Goal: Check status: Check status

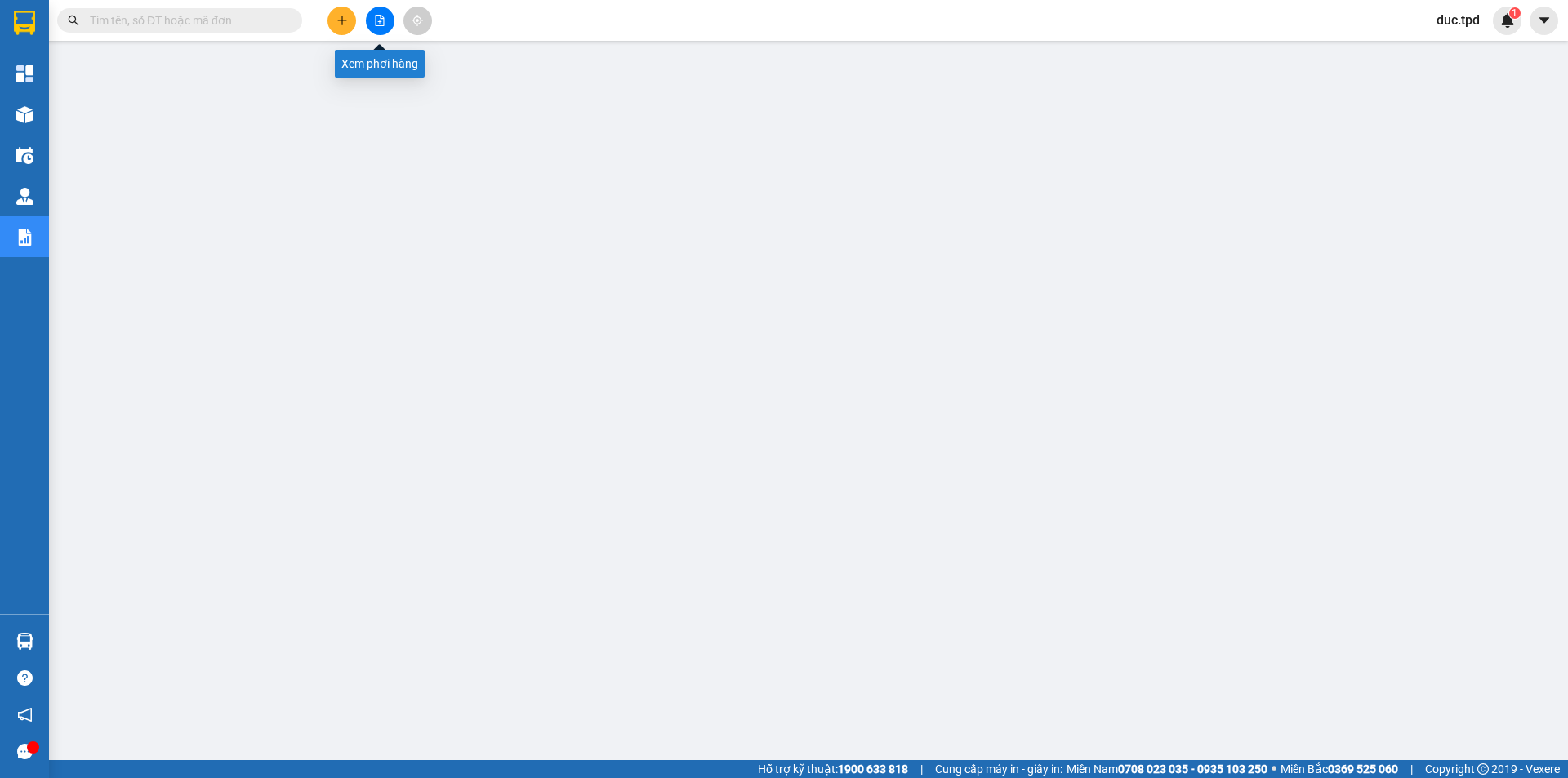
click at [369, 23] on button at bounding box center [380, 21] width 29 height 29
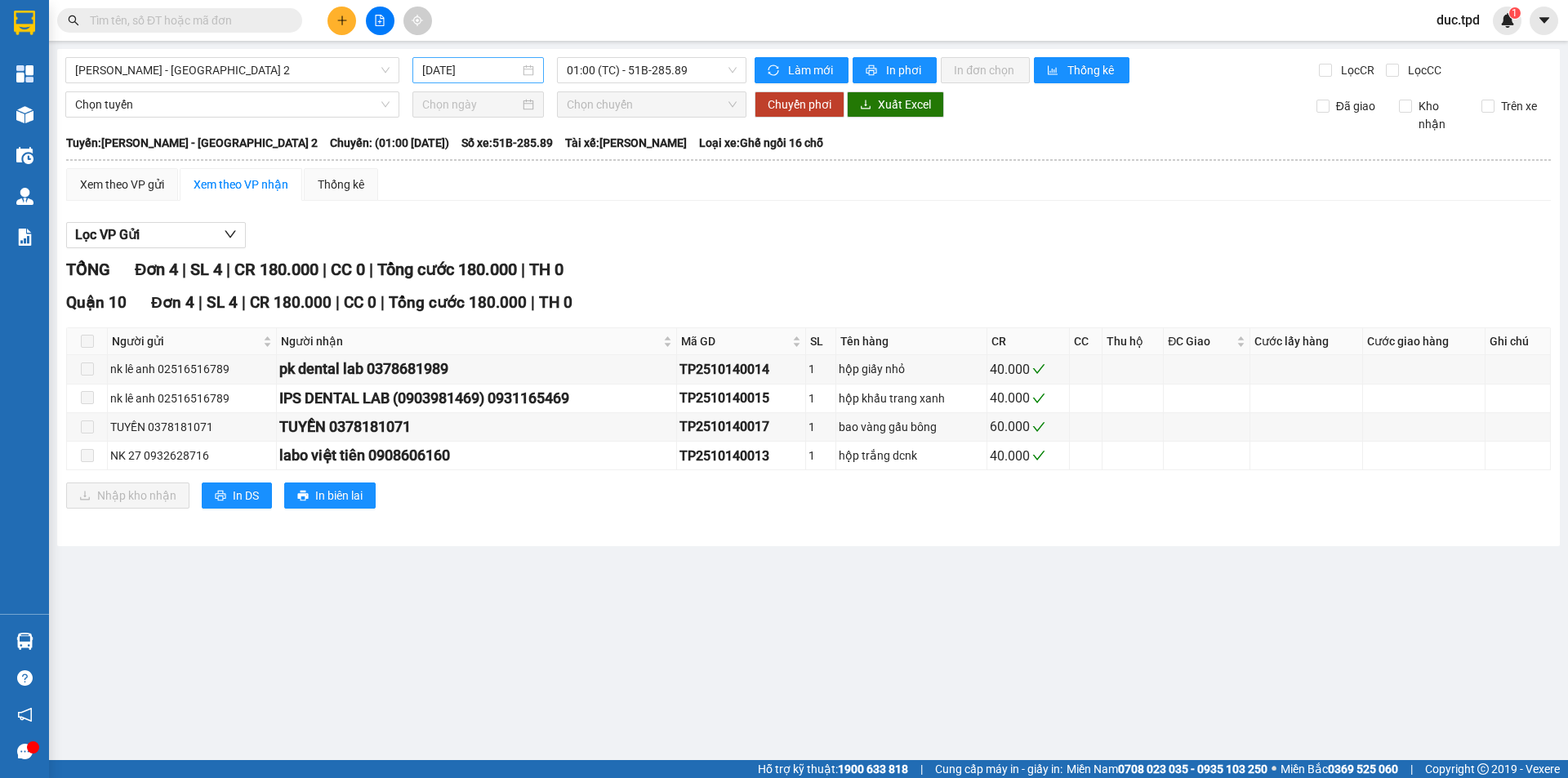
click at [458, 70] on input "15/10/2025" at bounding box center [470, 70] width 97 height 18
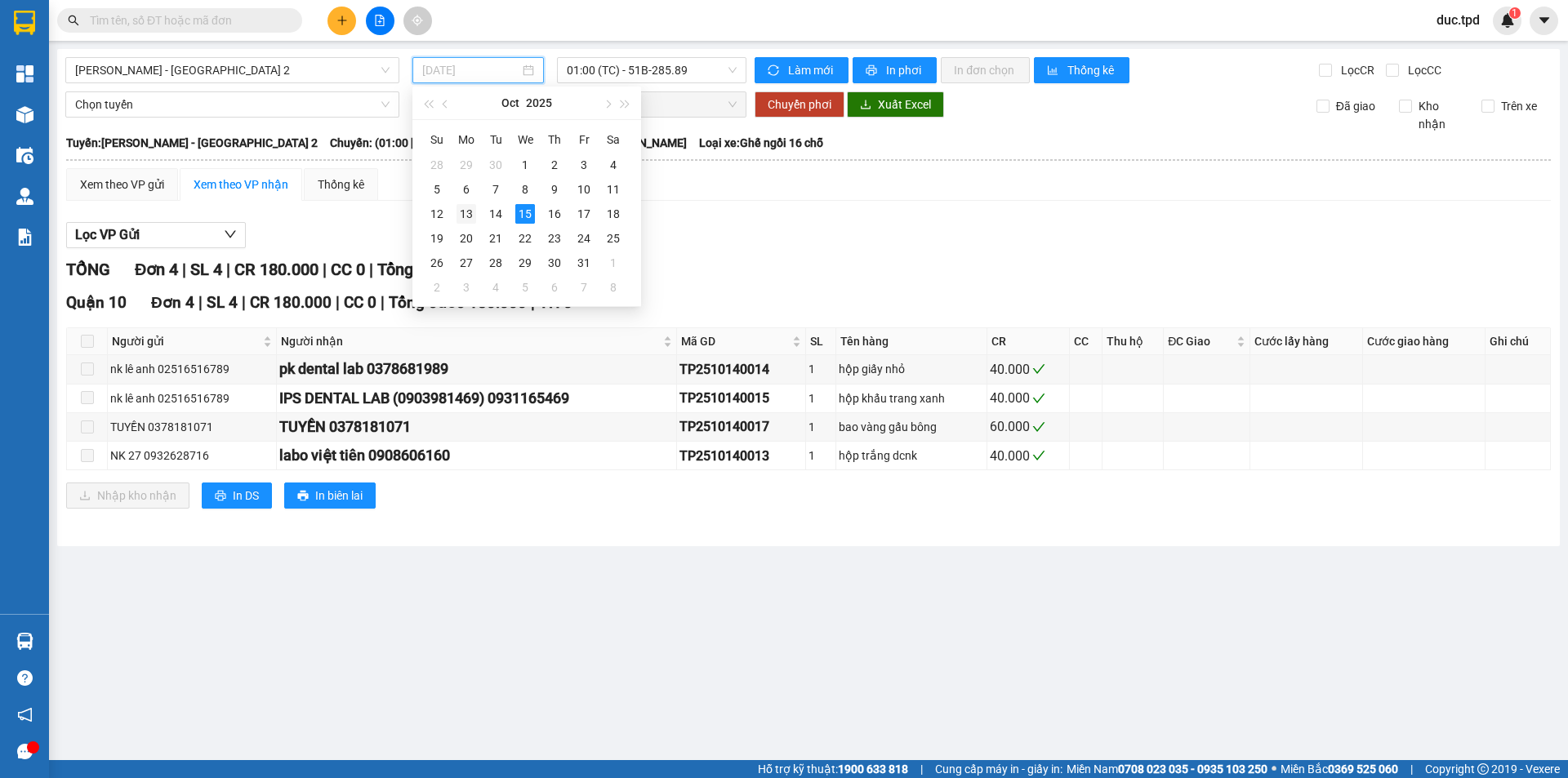
click at [468, 213] on div "13" at bounding box center [466, 214] width 20 height 20
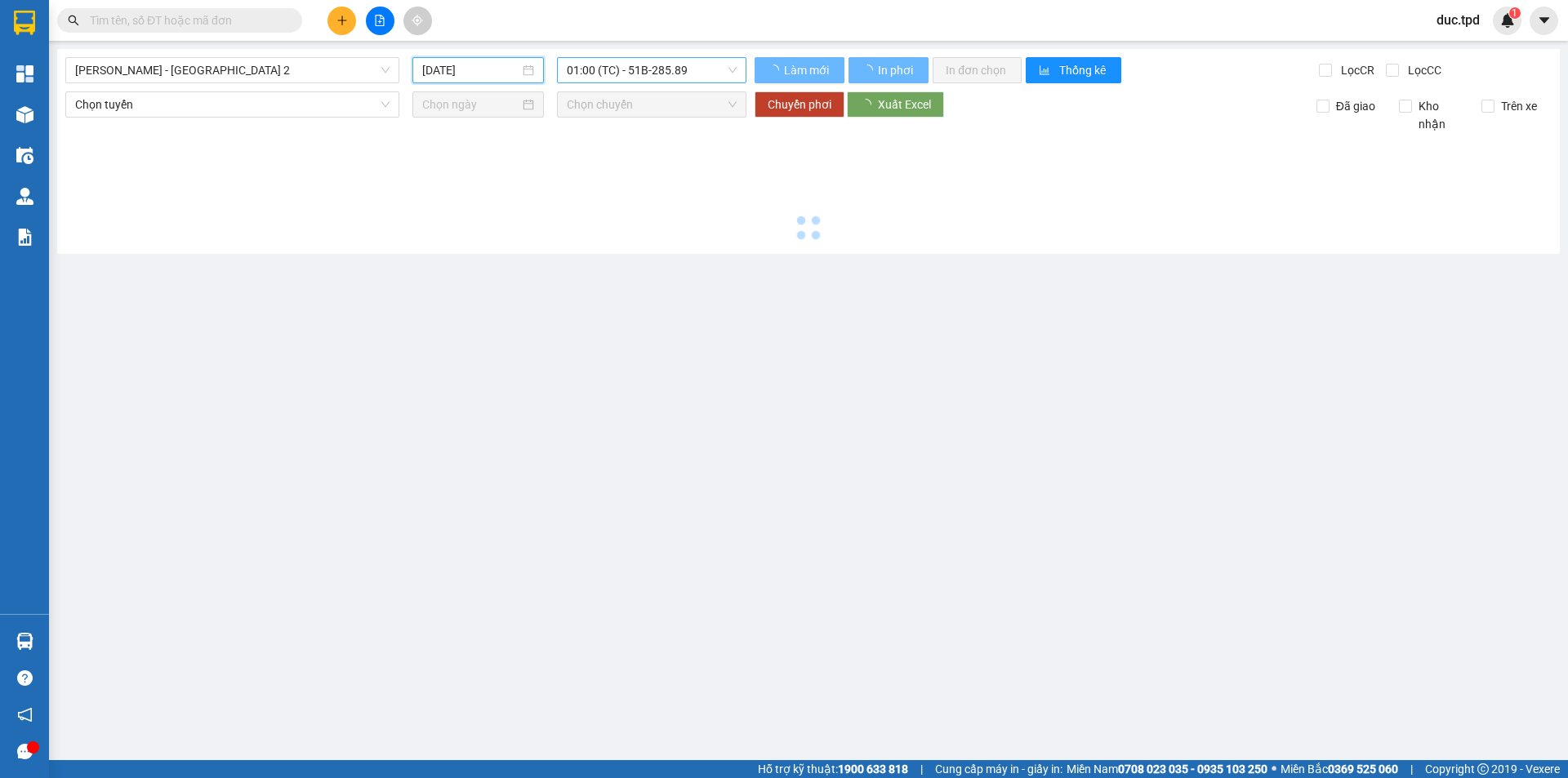
type input "13/10/2025"
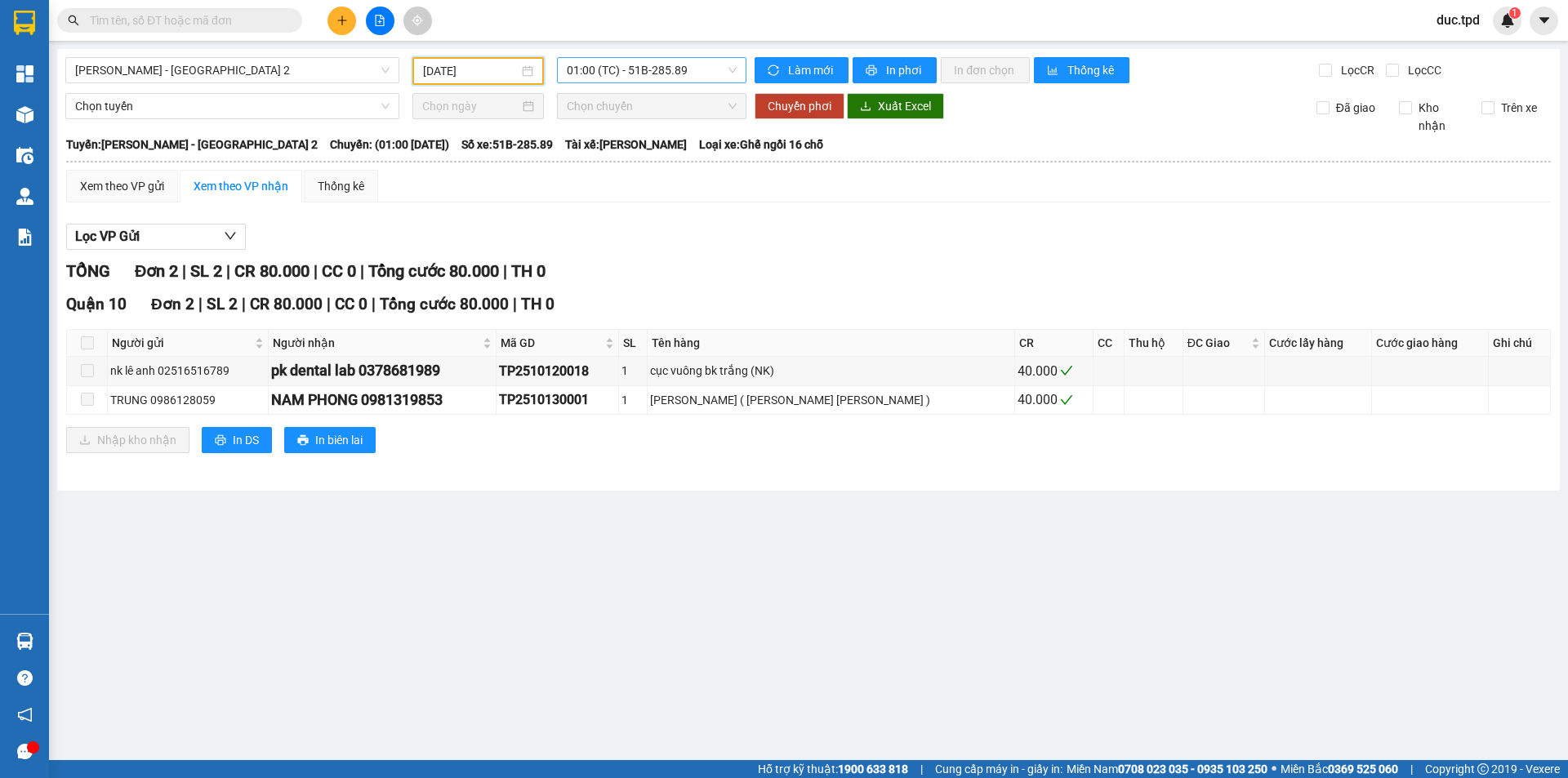
click at [631, 75] on span "01:00 (TC) - 51B-285.89" at bounding box center [651, 70] width 170 height 24
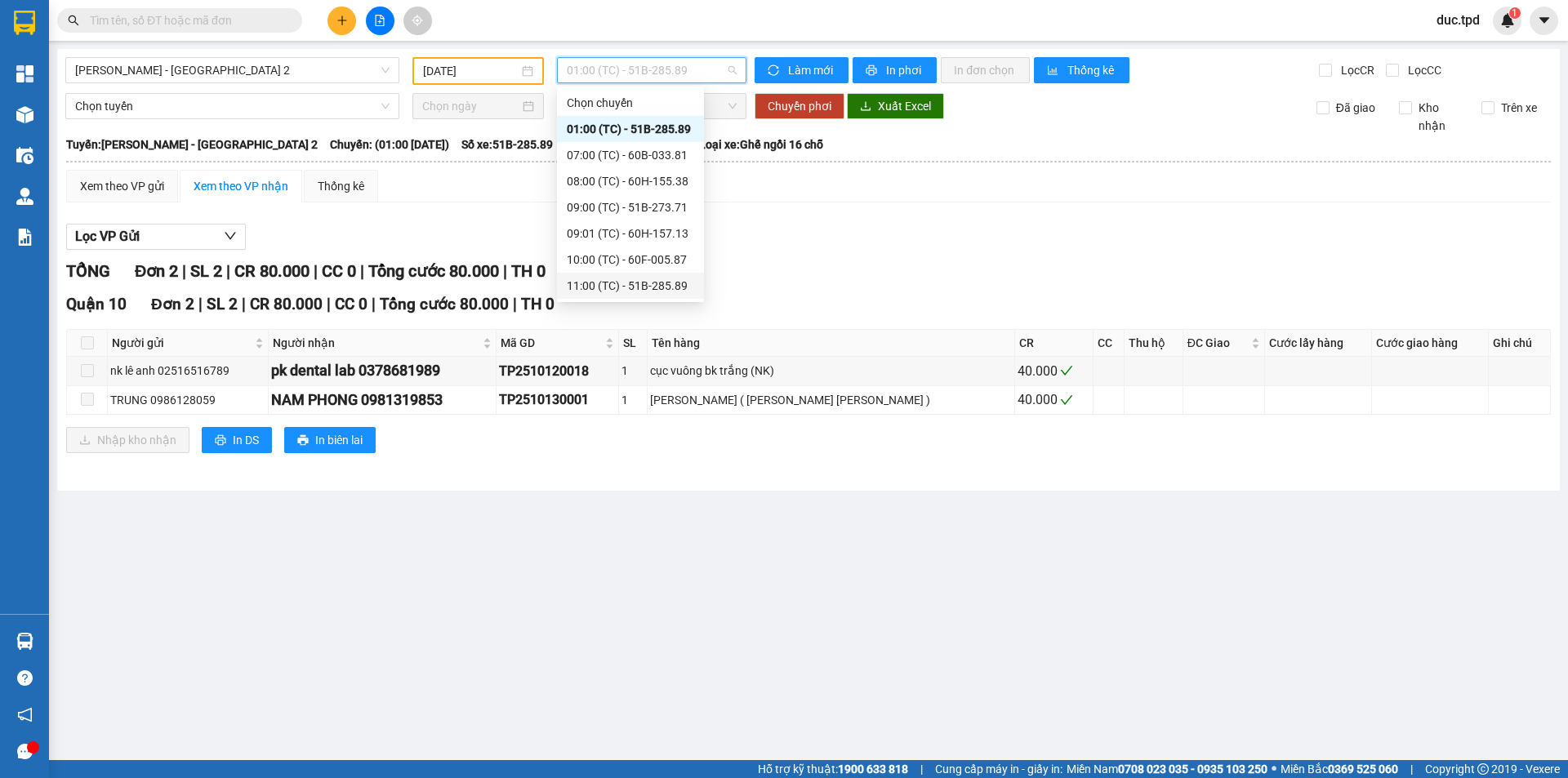
click at [630, 289] on div "11:00 (TC) - 51B-285.89" at bounding box center [630, 285] width 127 height 18
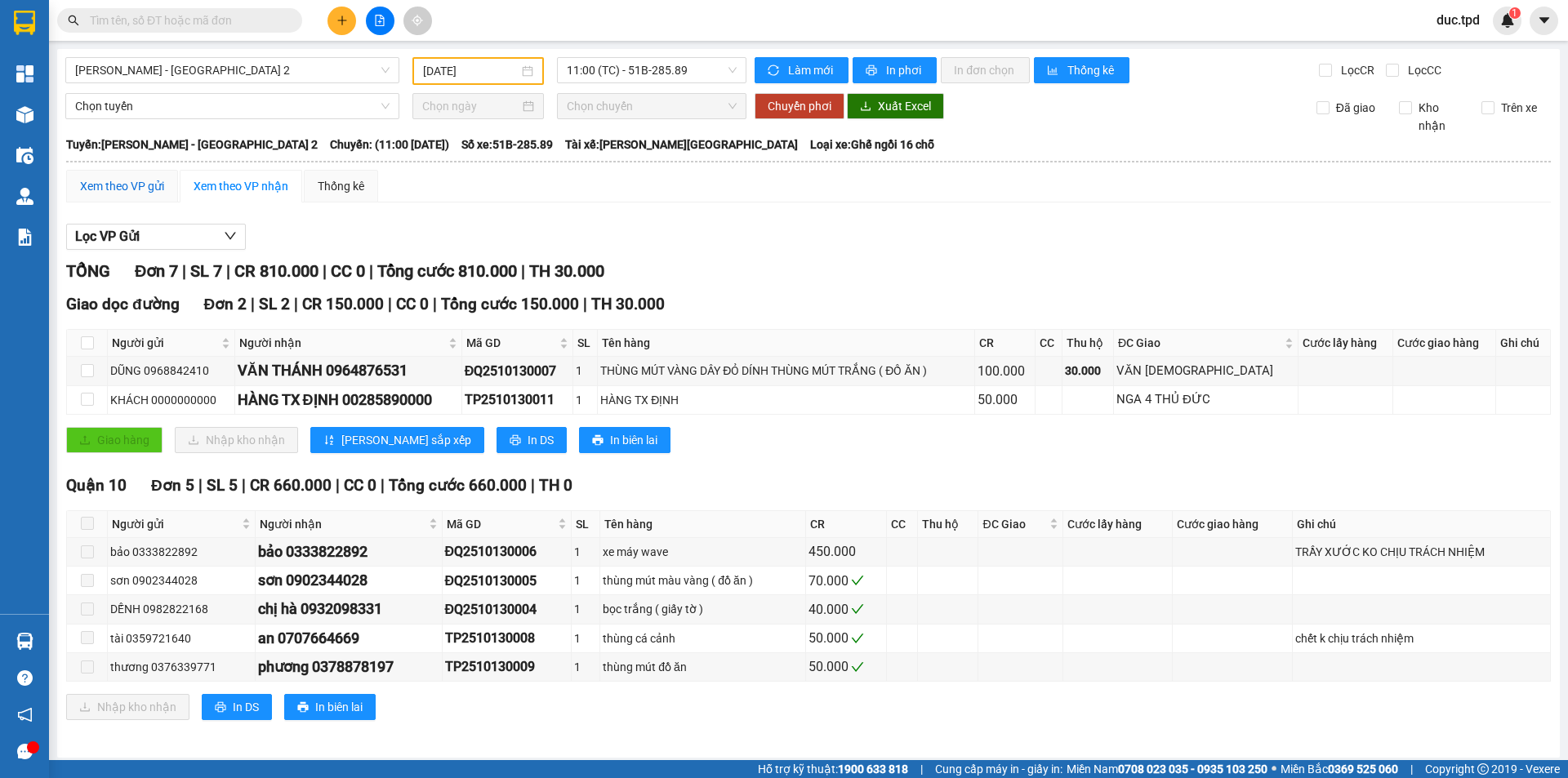
click at [139, 185] on div "Xem theo VP gửi" at bounding box center [122, 186] width 84 height 18
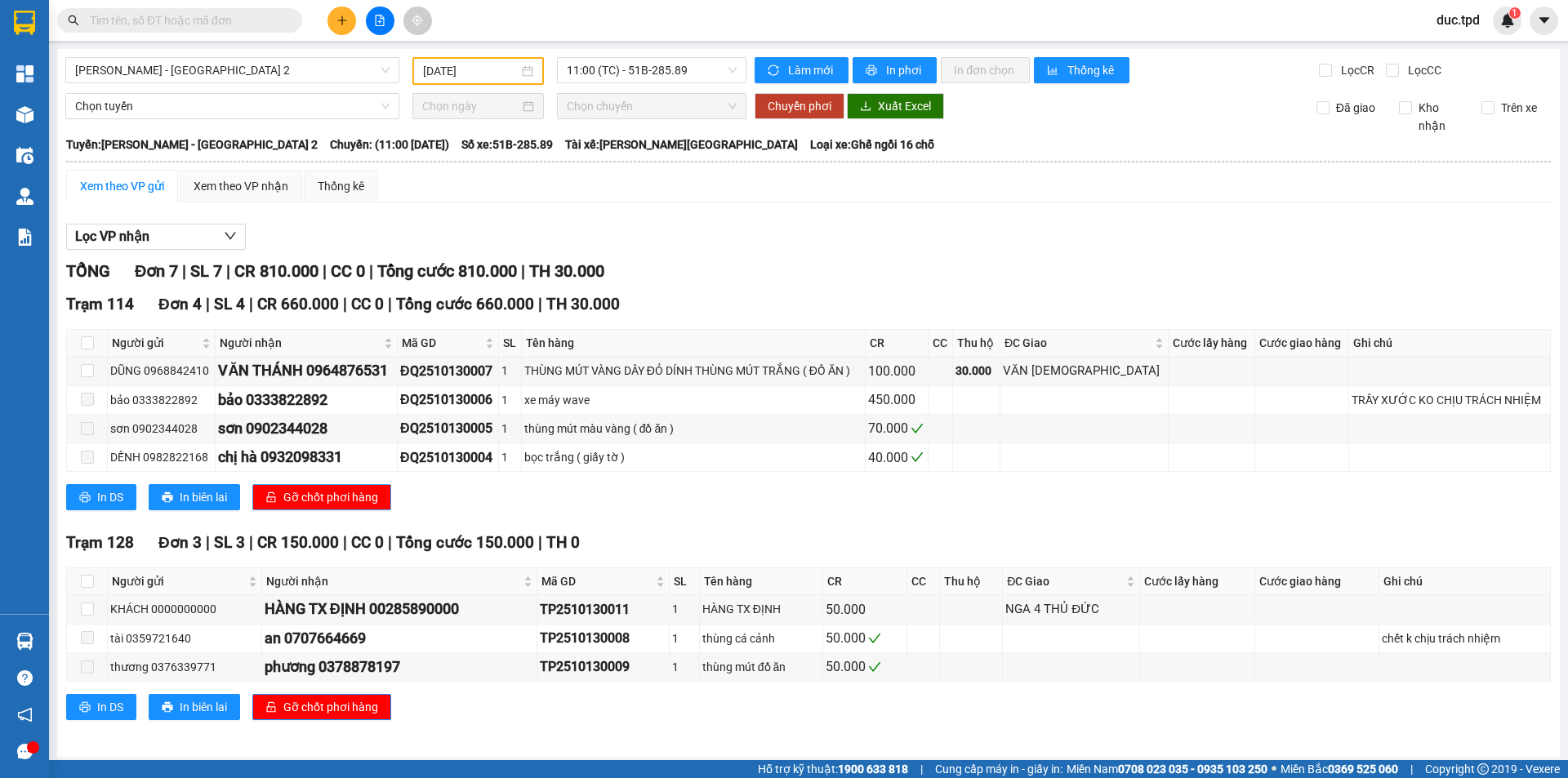
scroll to position [6, 0]
